Goal: Task Accomplishment & Management: Use online tool/utility

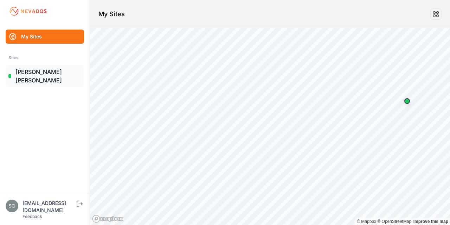
click at [31, 68] on link "[PERSON_NAME] [PERSON_NAME]" at bounding box center [45, 76] width 78 height 23
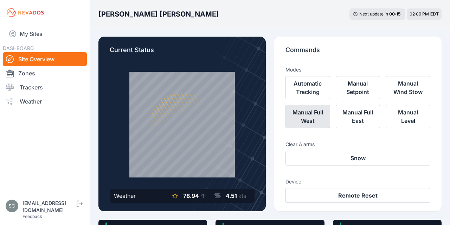
click at [309, 121] on button "Manual Full West" at bounding box center [308, 116] width 45 height 23
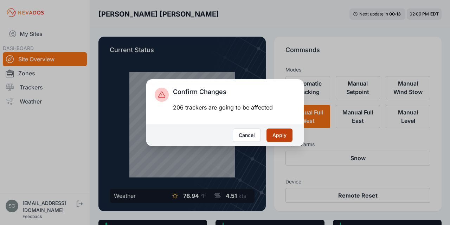
click at [280, 133] on button "Apply" at bounding box center [280, 134] width 26 height 13
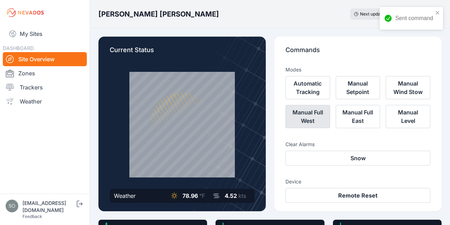
click at [313, 111] on button "Manual Full West" at bounding box center [308, 116] width 45 height 23
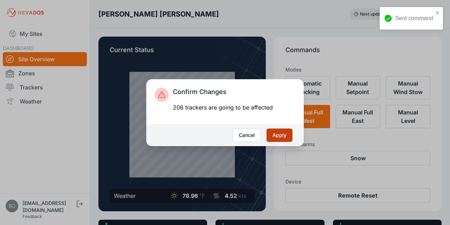
click at [279, 132] on button "Apply" at bounding box center [280, 134] width 26 height 13
